Goal: Task Accomplishment & Management: Manage account settings

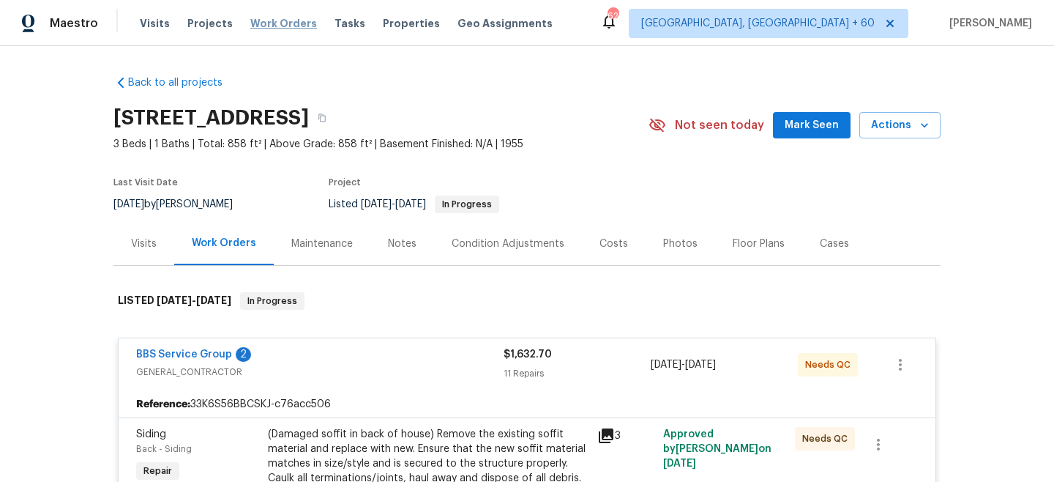
click at [286, 20] on span "Work Orders" at bounding box center [283, 23] width 67 height 15
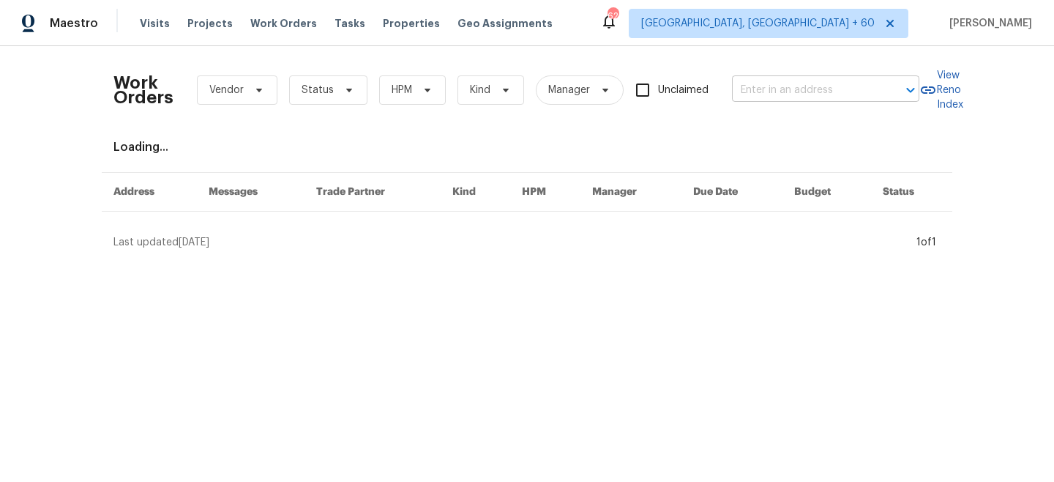
click at [840, 81] on input "text" at bounding box center [805, 90] width 146 height 23
paste input "[STREET_ADDRESS][PERSON_NAME]"
type input "[STREET_ADDRESS][PERSON_NAME]"
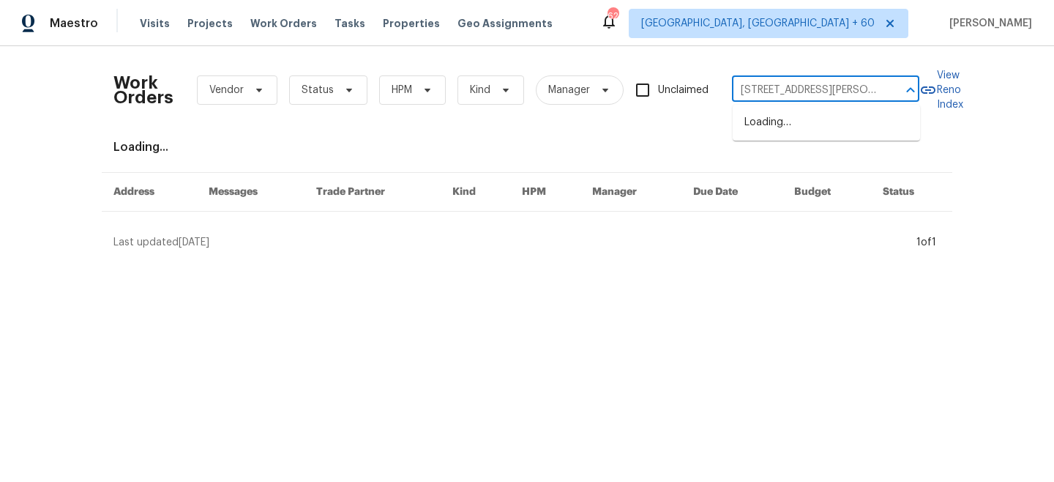
scroll to position [0, 27]
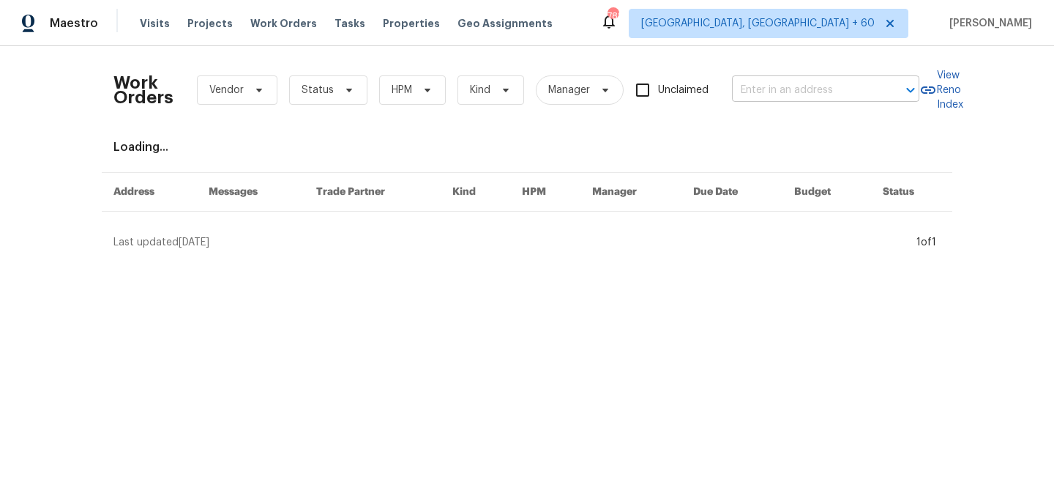
click at [787, 97] on input "text" at bounding box center [805, 90] width 146 height 23
paste input "[STREET_ADDRESS][PERSON_NAME]"
type input "[STREET_ADDRESS][PERSON_NAME]"
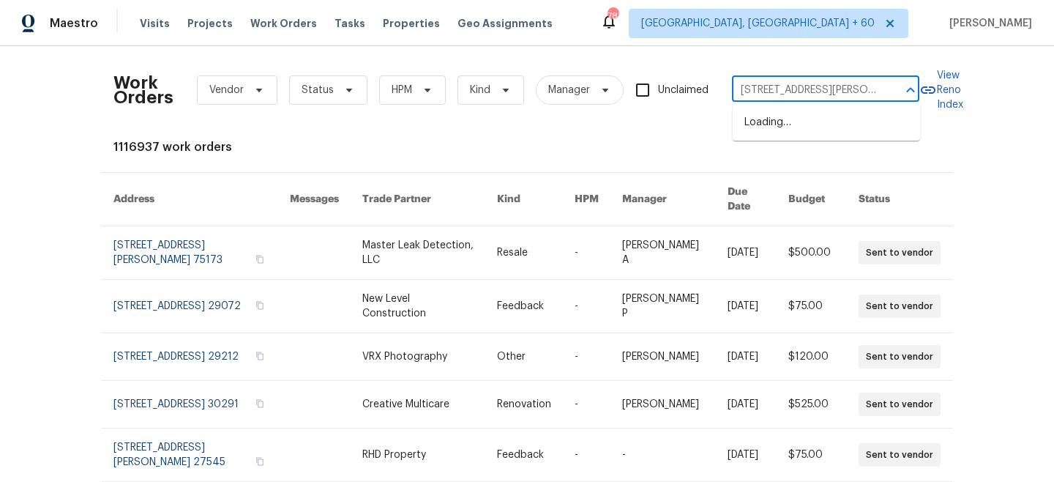
scroll to position [0, 27]
click at [797, 126] on li "[STREET_ADDRESS][PERSON_NAME]" at bounding box center [826, 131] width 187 height 40
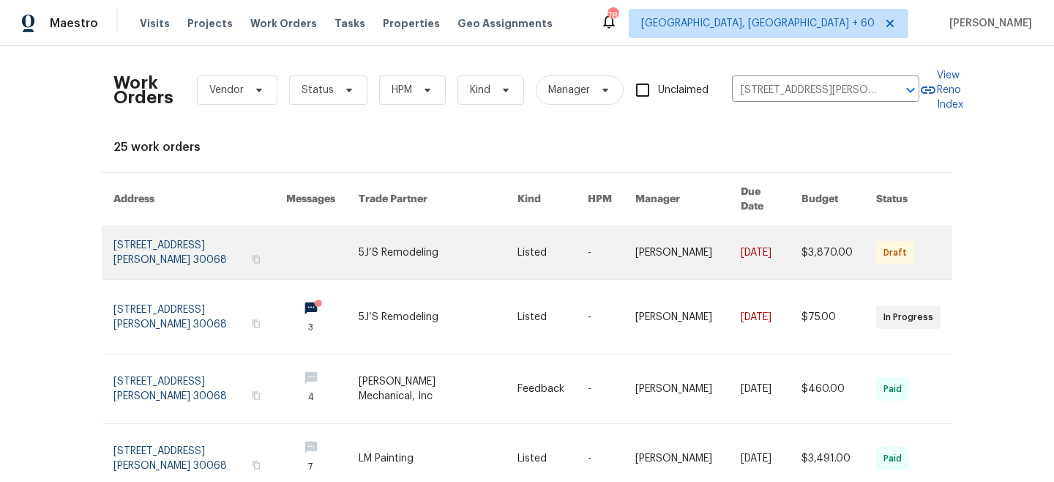
click at [447, 246] on link at bounding box center [439, 252] width 160 height 53
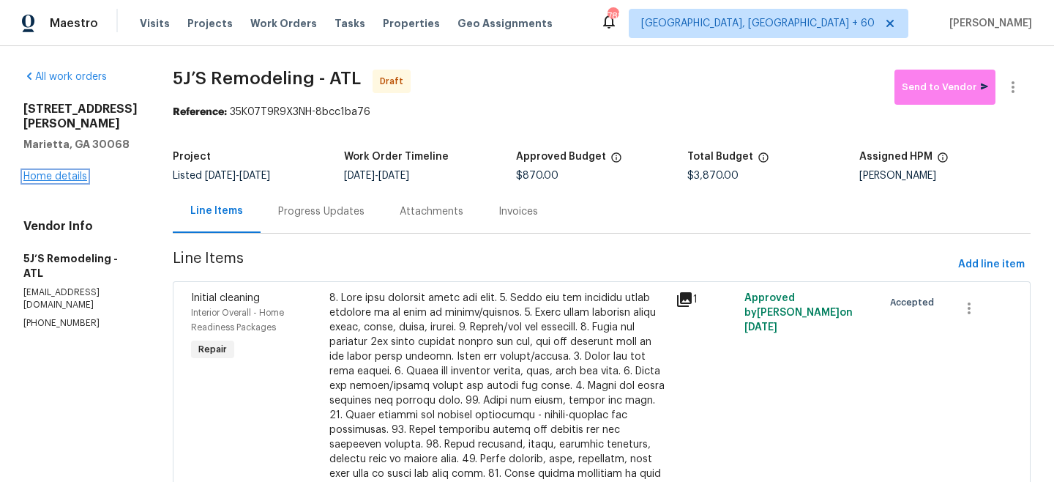
click at [59, 171] on link "Home details" at bounding box center [55, 176] width 64 height 10
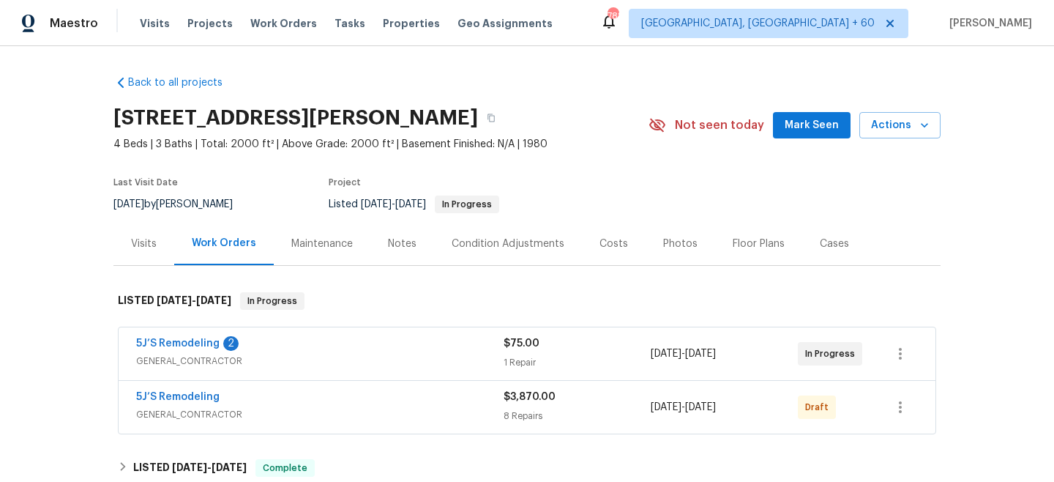
click at [330, 229] on div "Maintenance" at bounding box center [322, 243] width 97 height 43
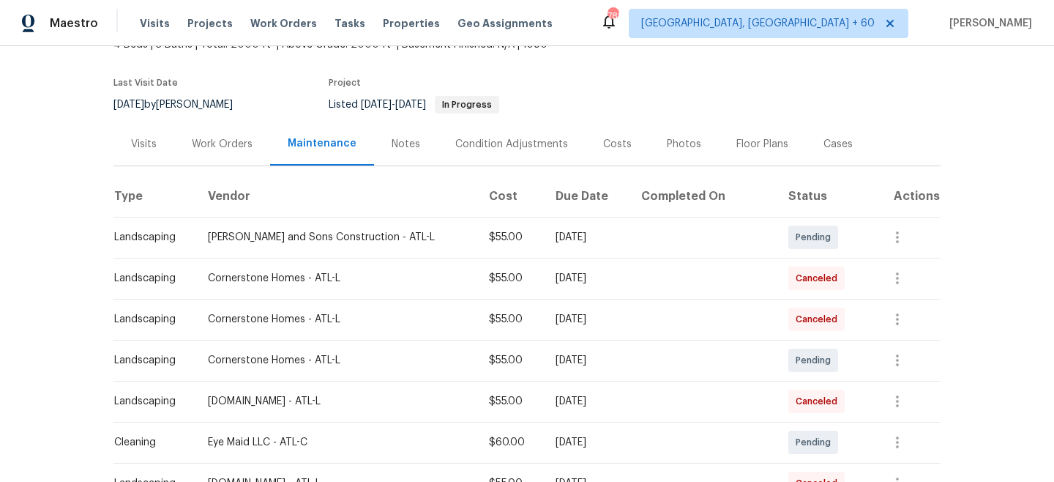
scroll to position [102, 0]
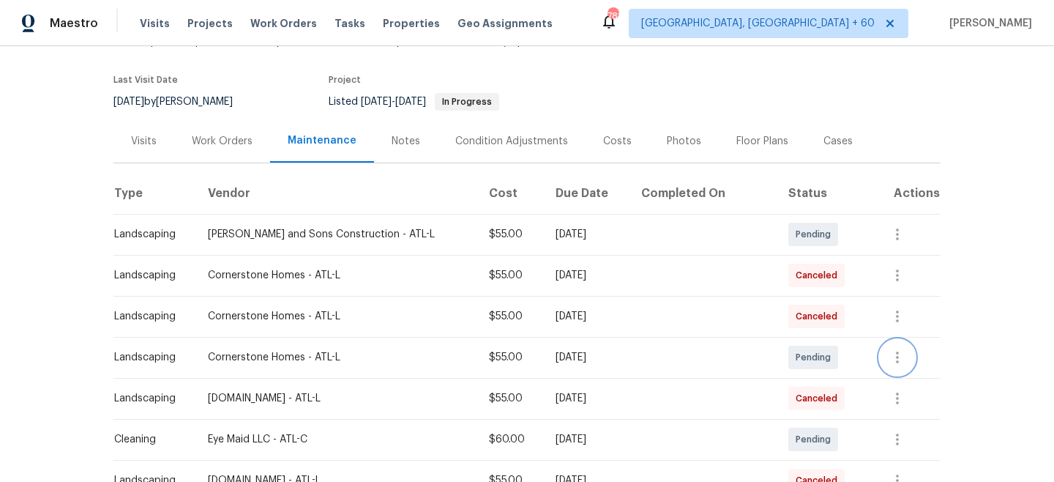
click at [896, 354] on icon "button" at bounding box center [897, 357] width 3 height 12
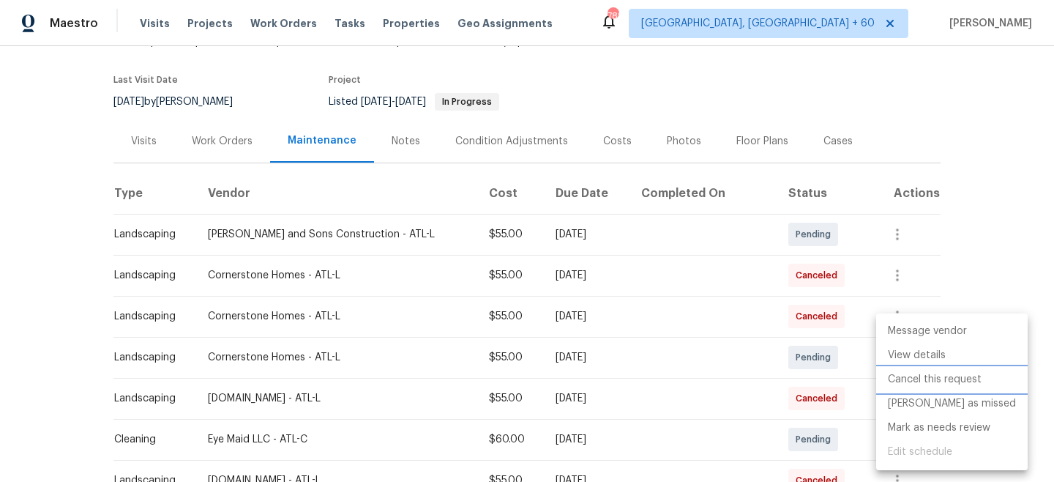
click at [938, 383] on li "Cancel this request" at bounding box center [952, 380] width 152 height 24
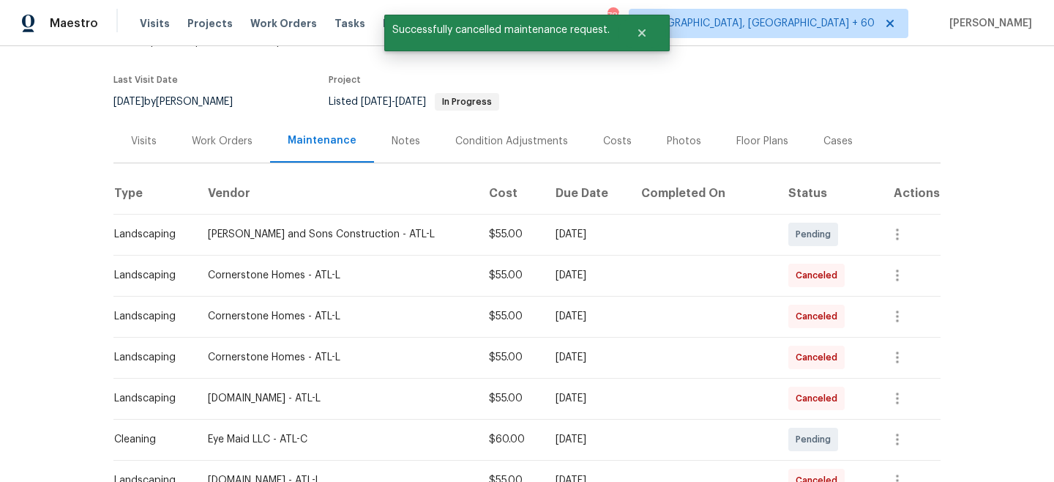
click at [994, 263] on div "Message vendor View details Edit schedule" at bounding box center [527, 241] width 1054 height 482
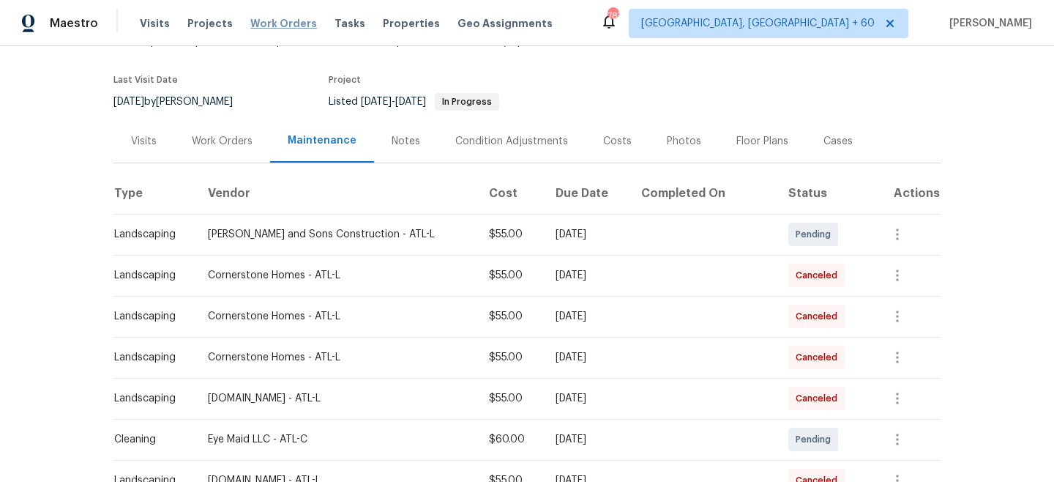
click at [250, 22] on span "Work Orders" at bounding box center [283, 23] width 67 height 15
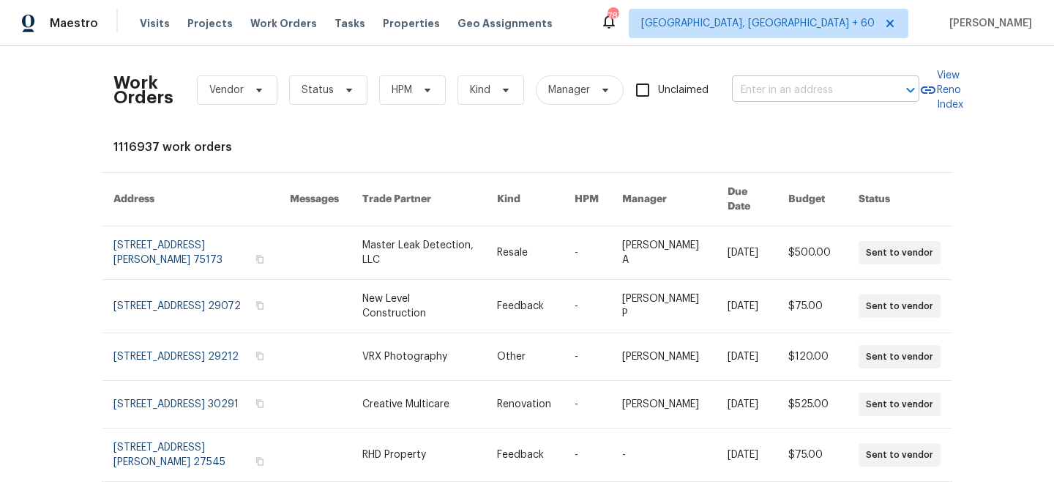
click at [846, 81] on input "text" at bounding box center [805, 90] width 146 height 23
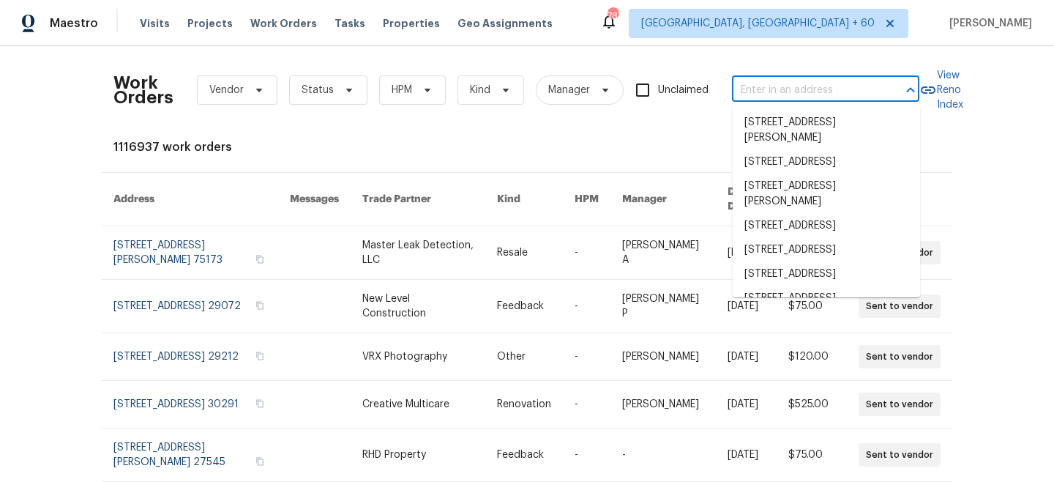
paste input "[STREET_ADDRESS][PERSON_NAME]"
type input "[STREET_ADDRESS][PERSON_NAME]"
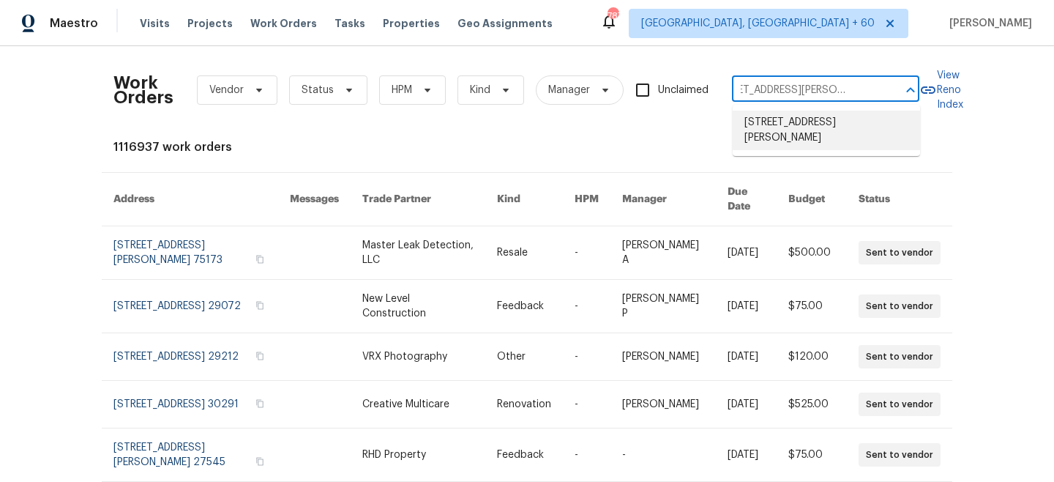
click at [809, 132] on li "[STREET_ADDRESS][PERSON_NAME]" at bounding box center [826, 131] width 187 height 40
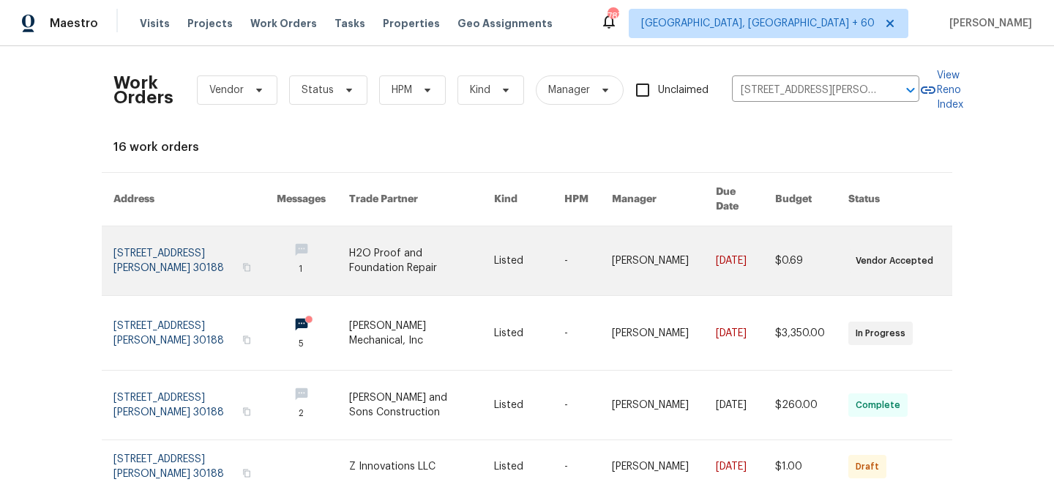
click at [492, 239] on td "Listed" at bounding box center [517, 261] width 70 height 70
click at [431, 262] on link at bounding box center [421, 260] width 145 height 69
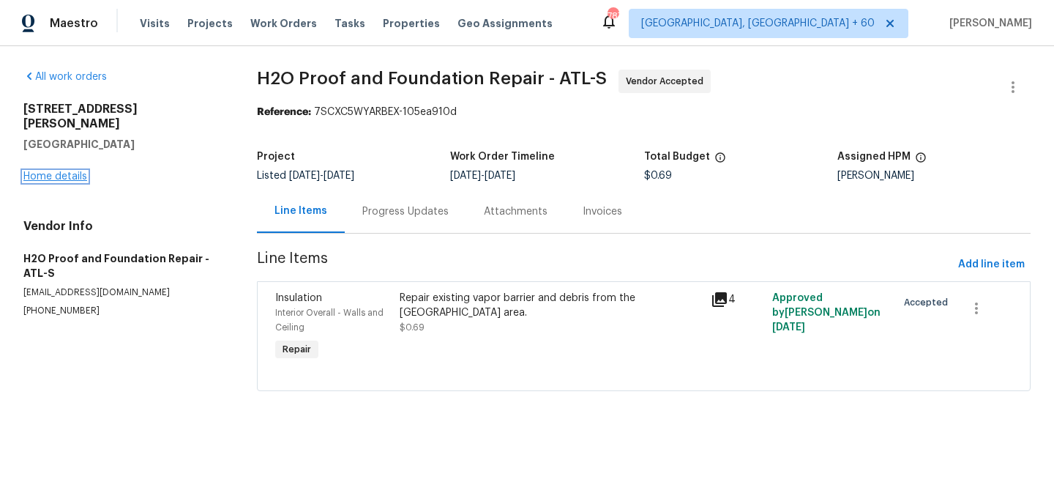
click at [64, 171] on link "Home details" at bounding box center [55, 176] width 64 height 10
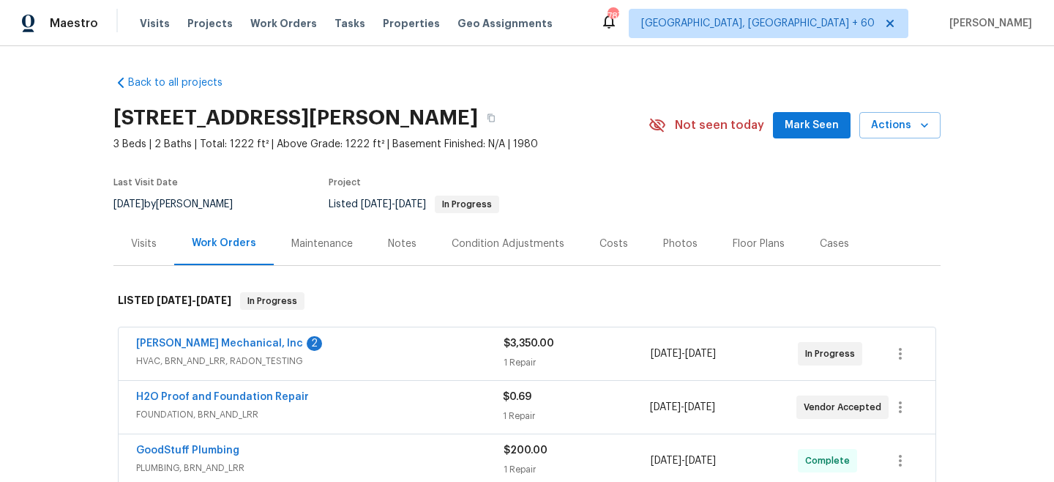
click at [333, 261] on div "Maintenance" at bounding box center [322, 243] width 97 height 43
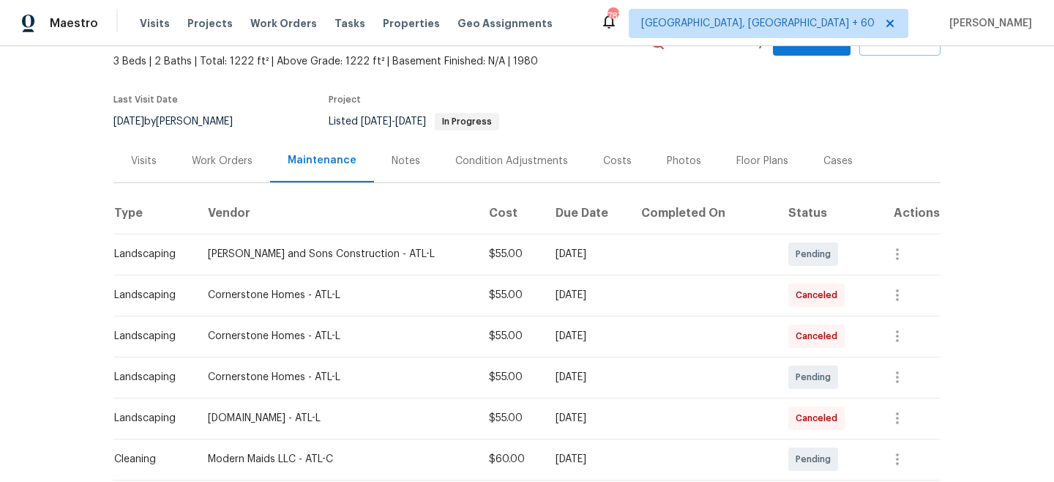
scroll to position [113, 0]
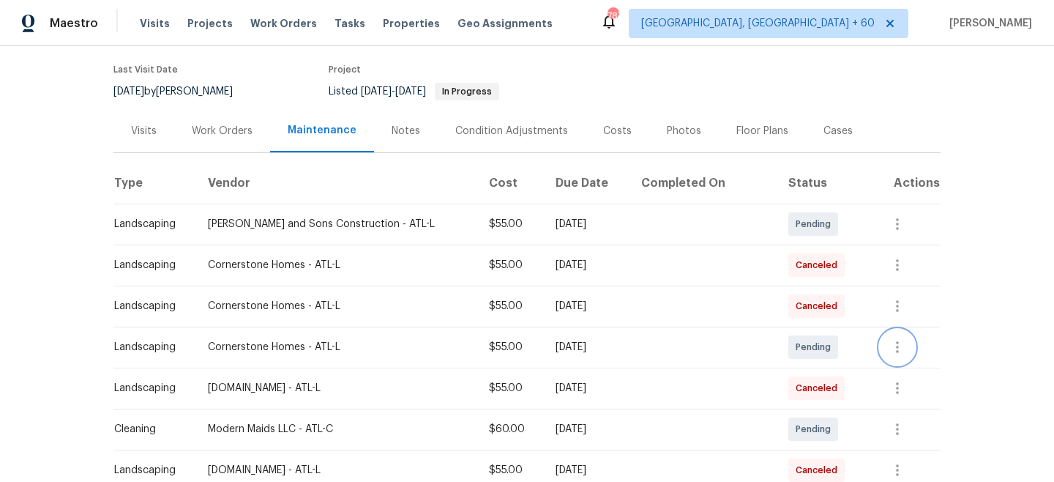
click at [898, 346] on icon "button" at bounding box center [898, 347] width 18 height 18
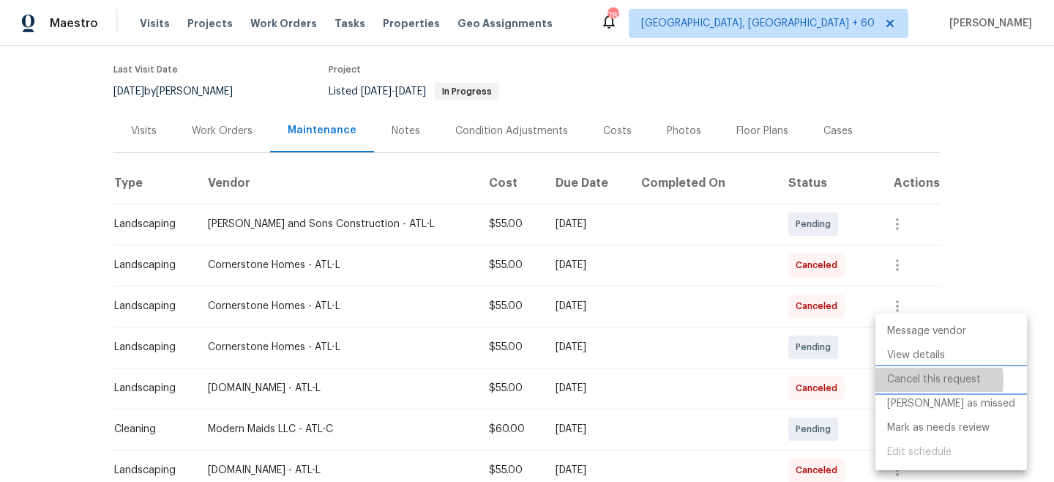
click at [930, 381] on li "Cancel this request" at bounding box center [952, 380] width 152 height 24
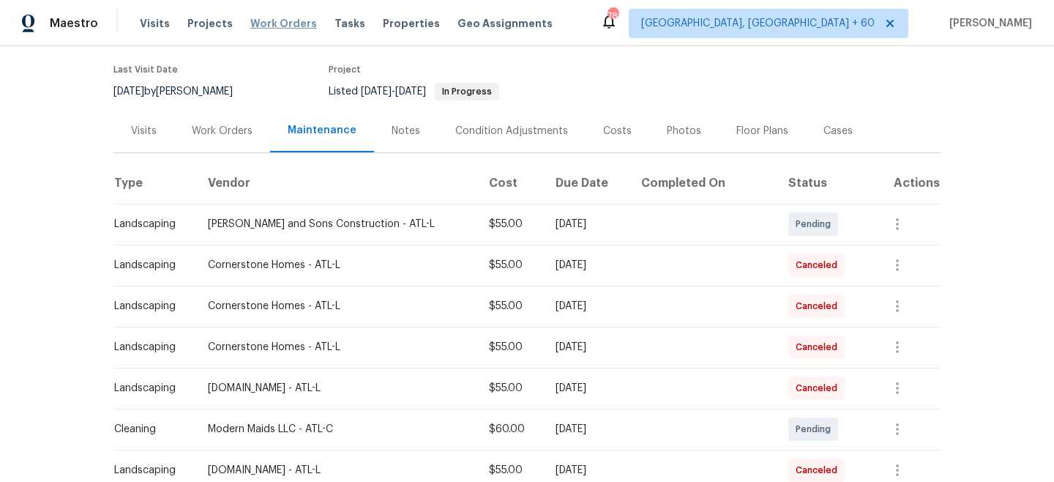
click at [250, 29] on span "Work Orders" at bounding box center [283, 23] width 67 height 15
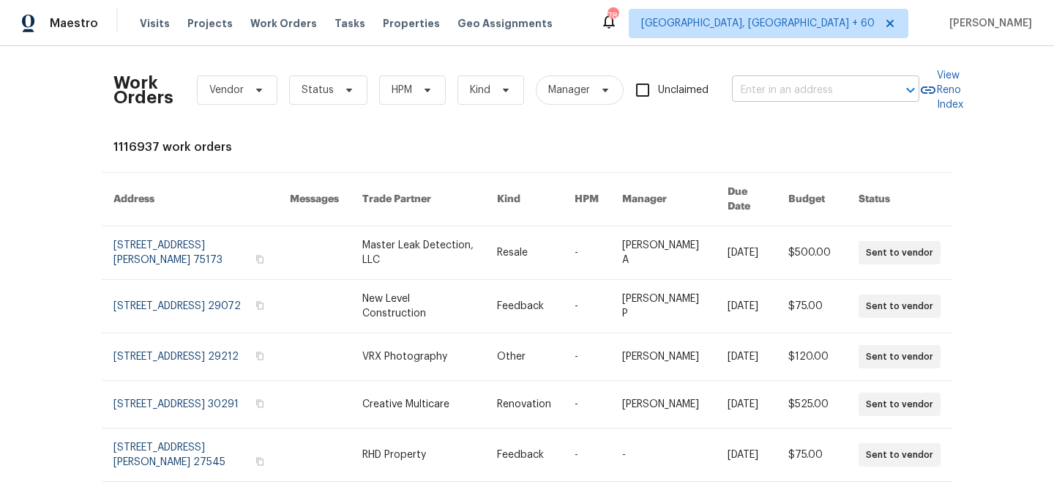
click at [824, 81] on input "text" at bounding box center [805, 90] width 146 height 23
paste input "[STREET_ADDRESS]"
type input "[STREET_ADDRESS]"
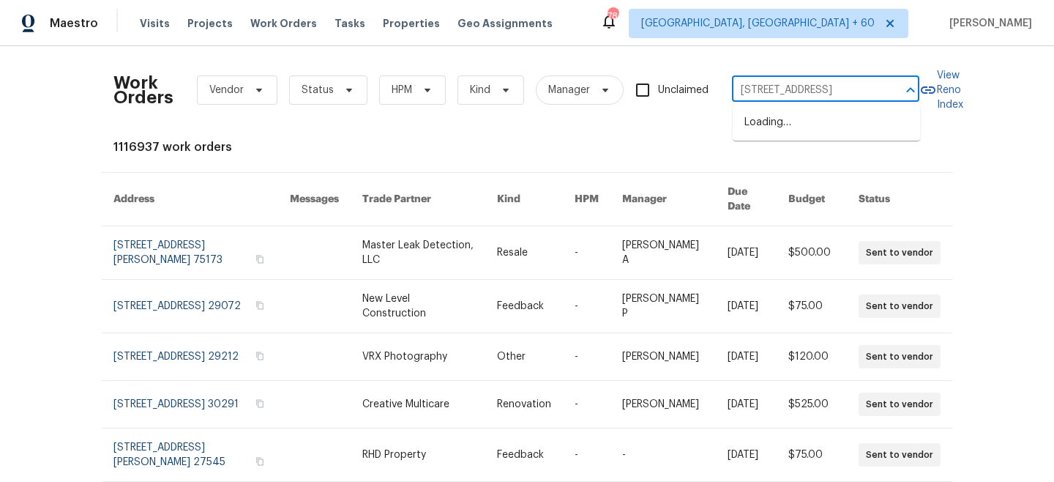
scroll to position [0, 67]
click at [819, 133] on li "[STREET_ADDRESS]" at bounding box center [826, 123] width 187 height 24
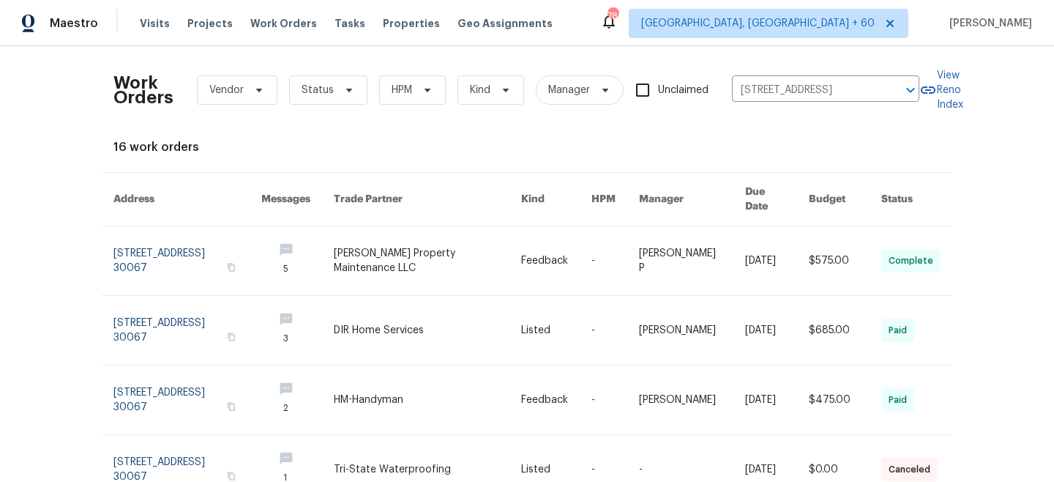
click at [445, 258] on link at bounding box center [427, 260] width 187 height 69
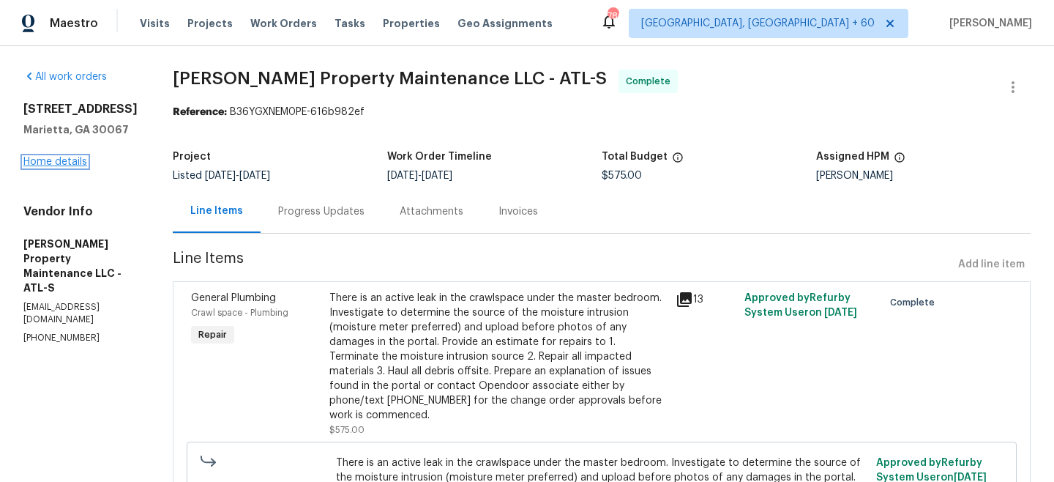
click at [54, 167] on link "Home details" at bounding box center [55, 162] width 64 height 10
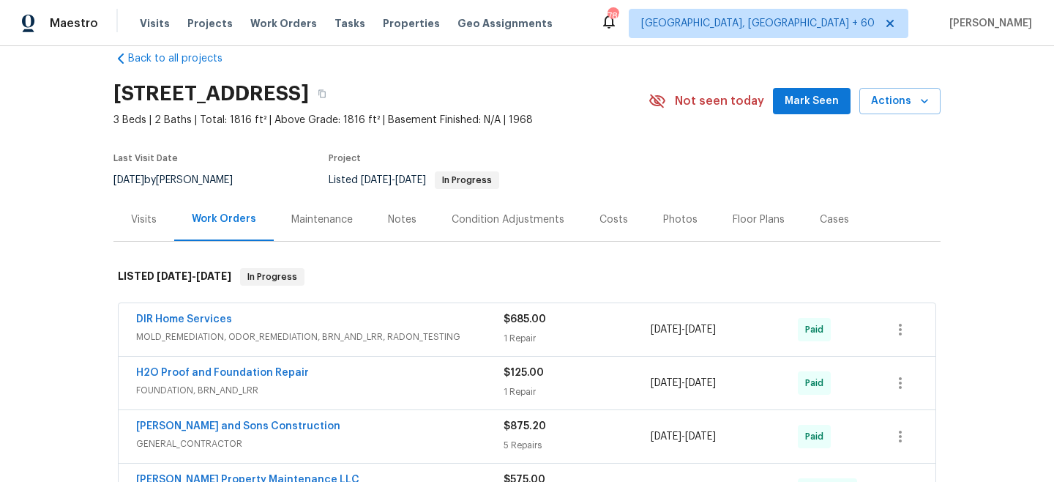
scroll to position [24, 0]
click at [324, 206] on div "Maintenance" at bounding box center [322, 219] width 97 height 43
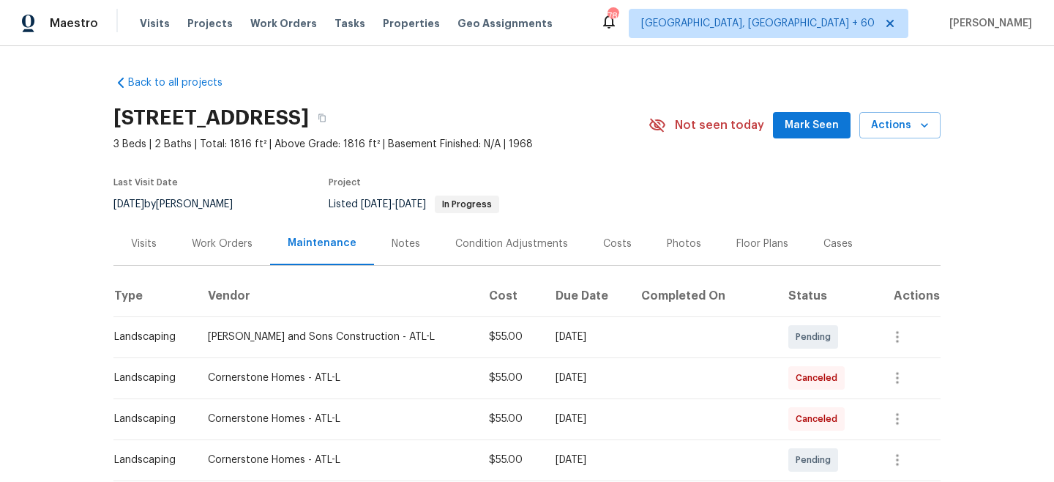
scroll to position [128, 0]
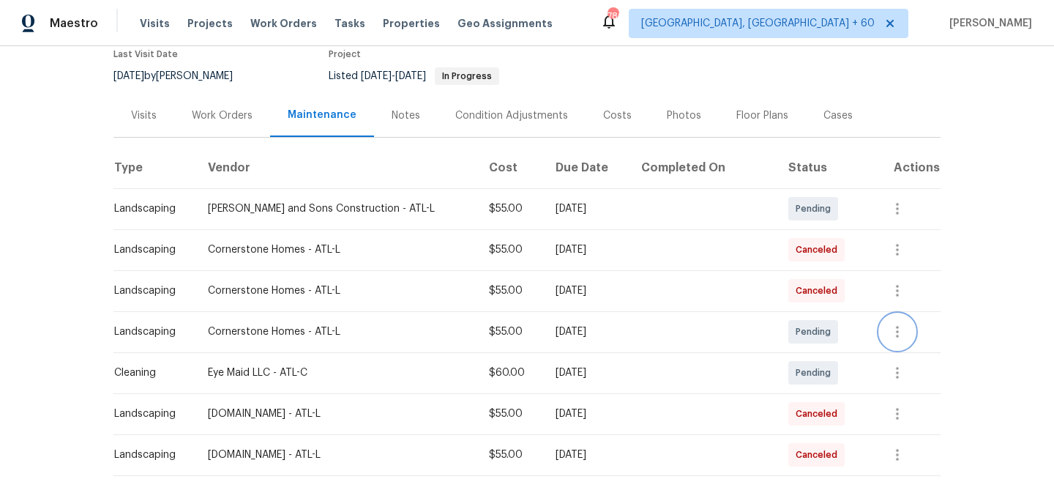
click at [895, 338] on icon "button" at bounding box center [898, 332] width 18 height 18
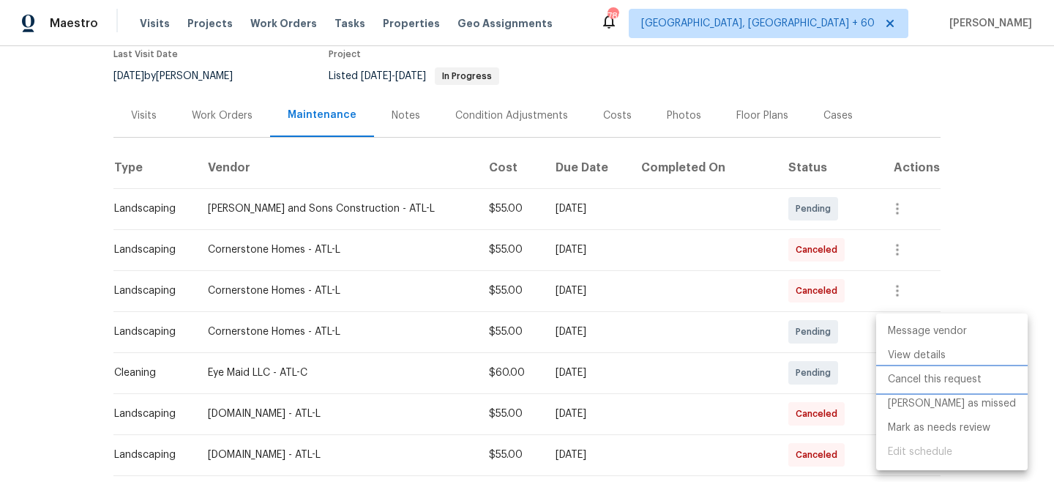
click at [932, 384] on li "Cancel this request" at bounding box center [952, 380] width 152 height 24
